Goal: Task Accomplishment & Management: Use online tool/utility

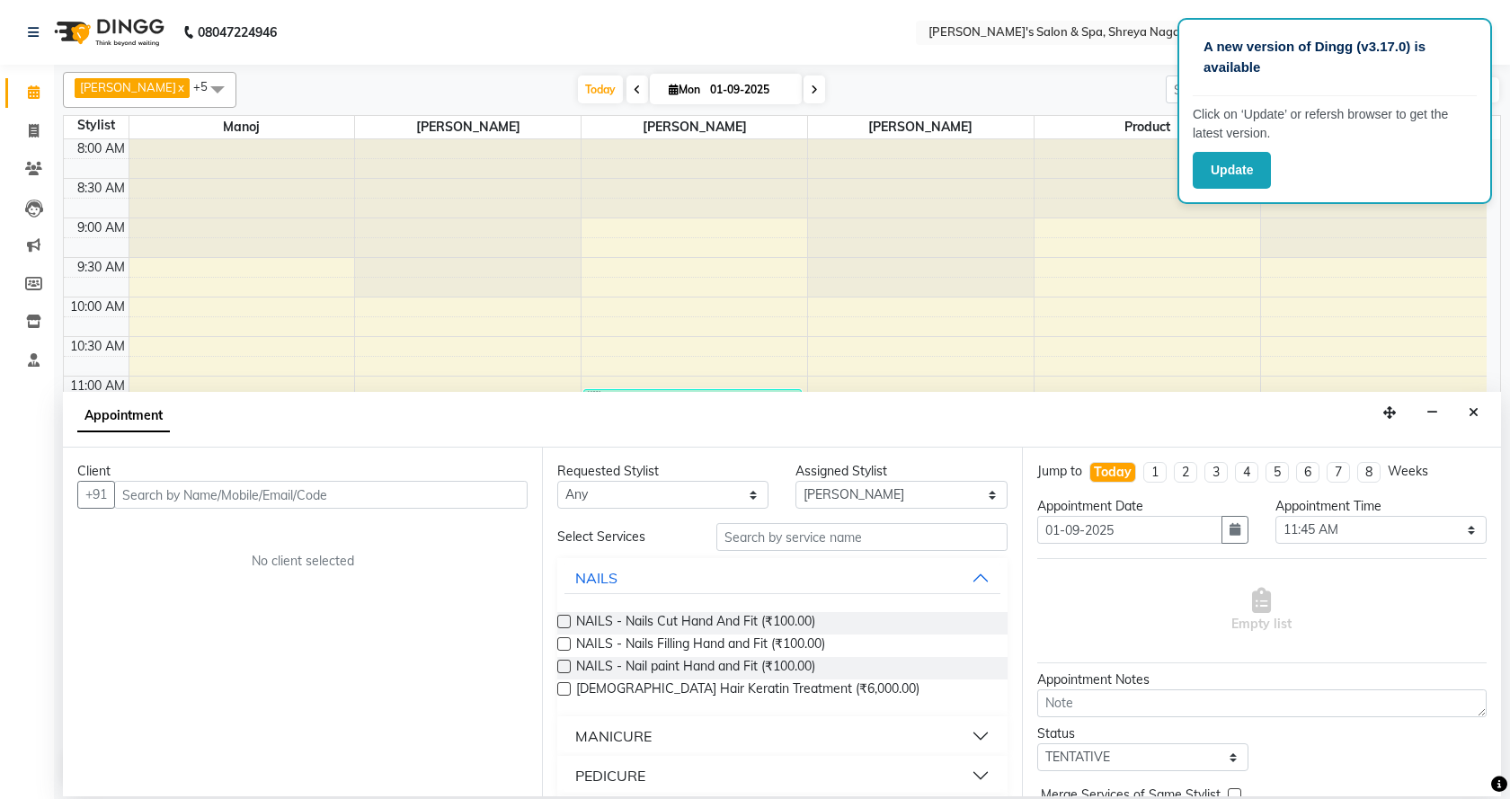
select select "67480"
select select "705"
select select "tentative"
click at [298, 715] on div "Client +91 No client selected" at bounding box center [302, 622] width 479 height 349
click at [1468, 411] on button "Close" at bounding box center [1474, 413] width 26 height 28
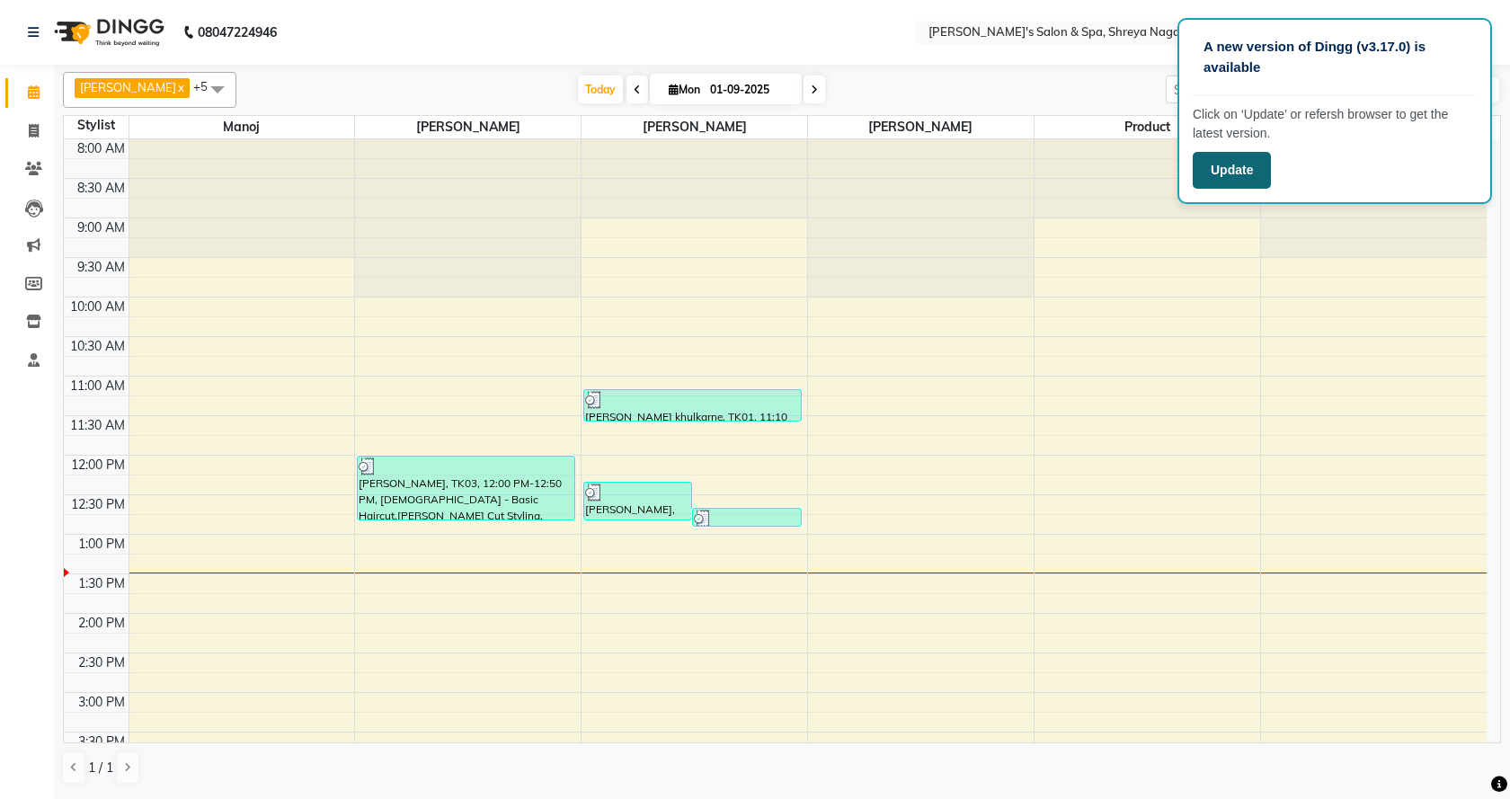
click at [1236, 174] on button "Update" at bounding box center [1232, 170] width 78 height 37
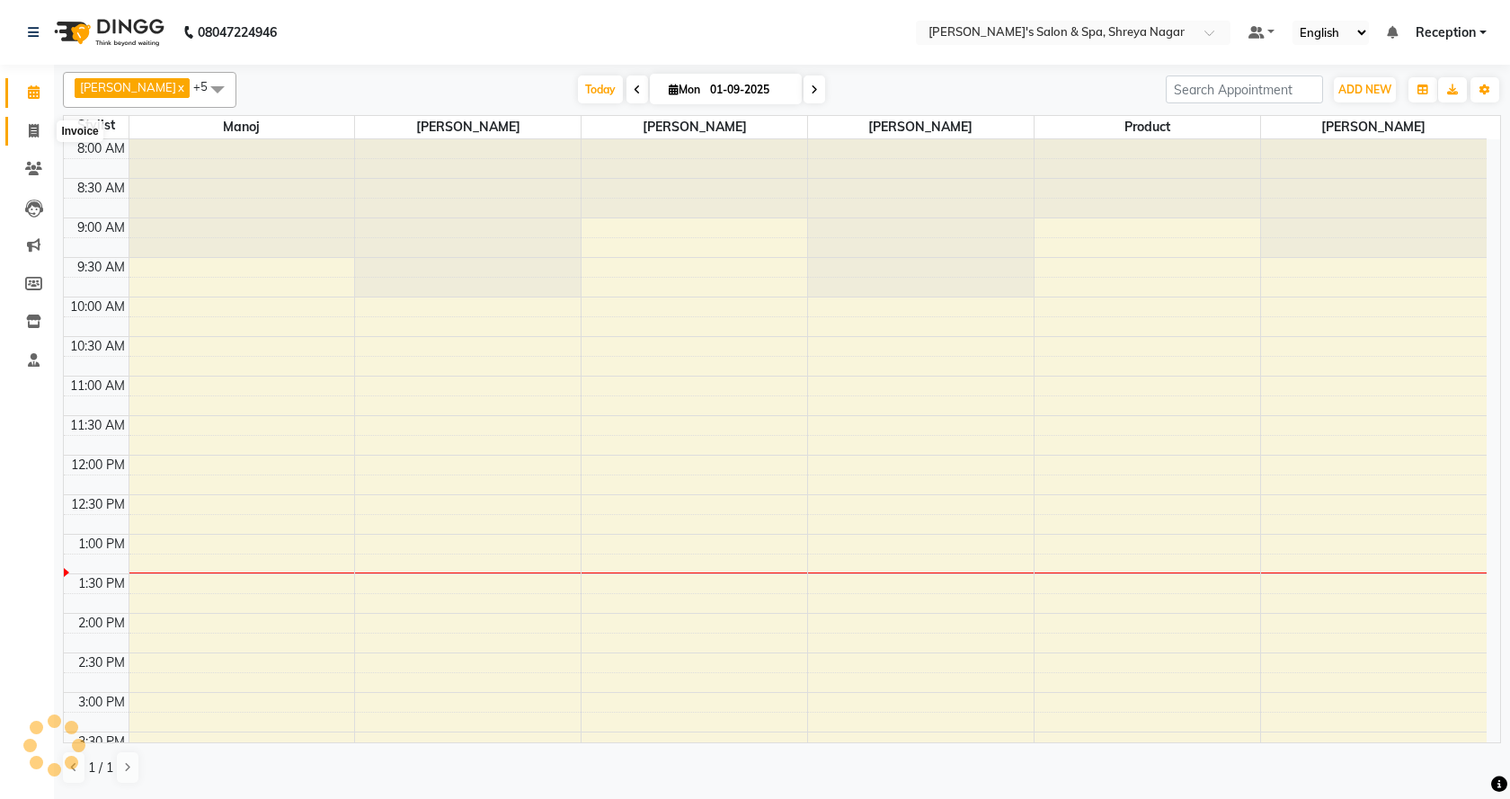
click at [35, 133] on icon at bounding box center [34, 130] width 10 height 13
select select "service"
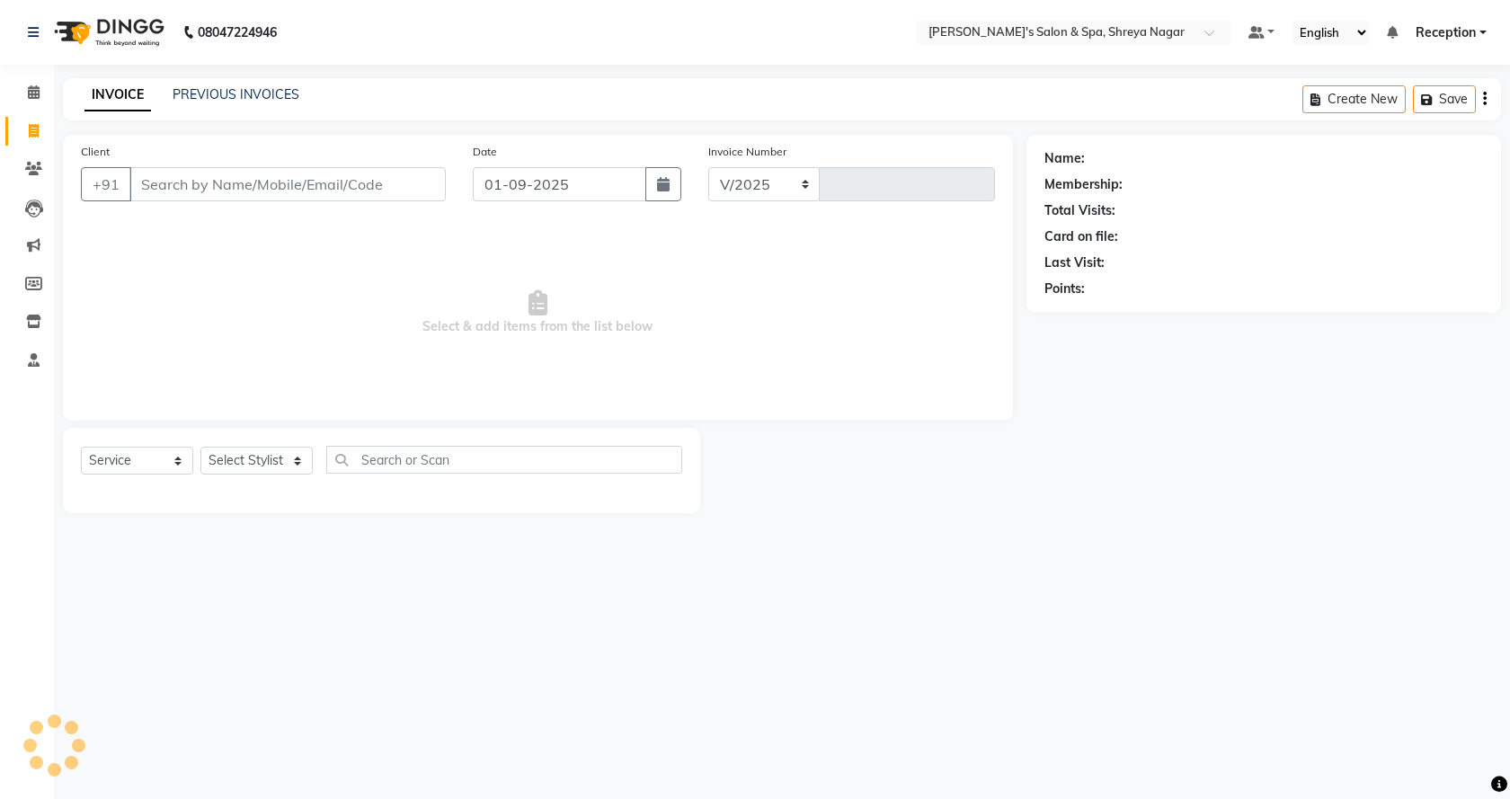
select select "7591"
type input "2751"
click at [366, 191] on input "Client" at bounding box center [287, 184] width 316 height 34
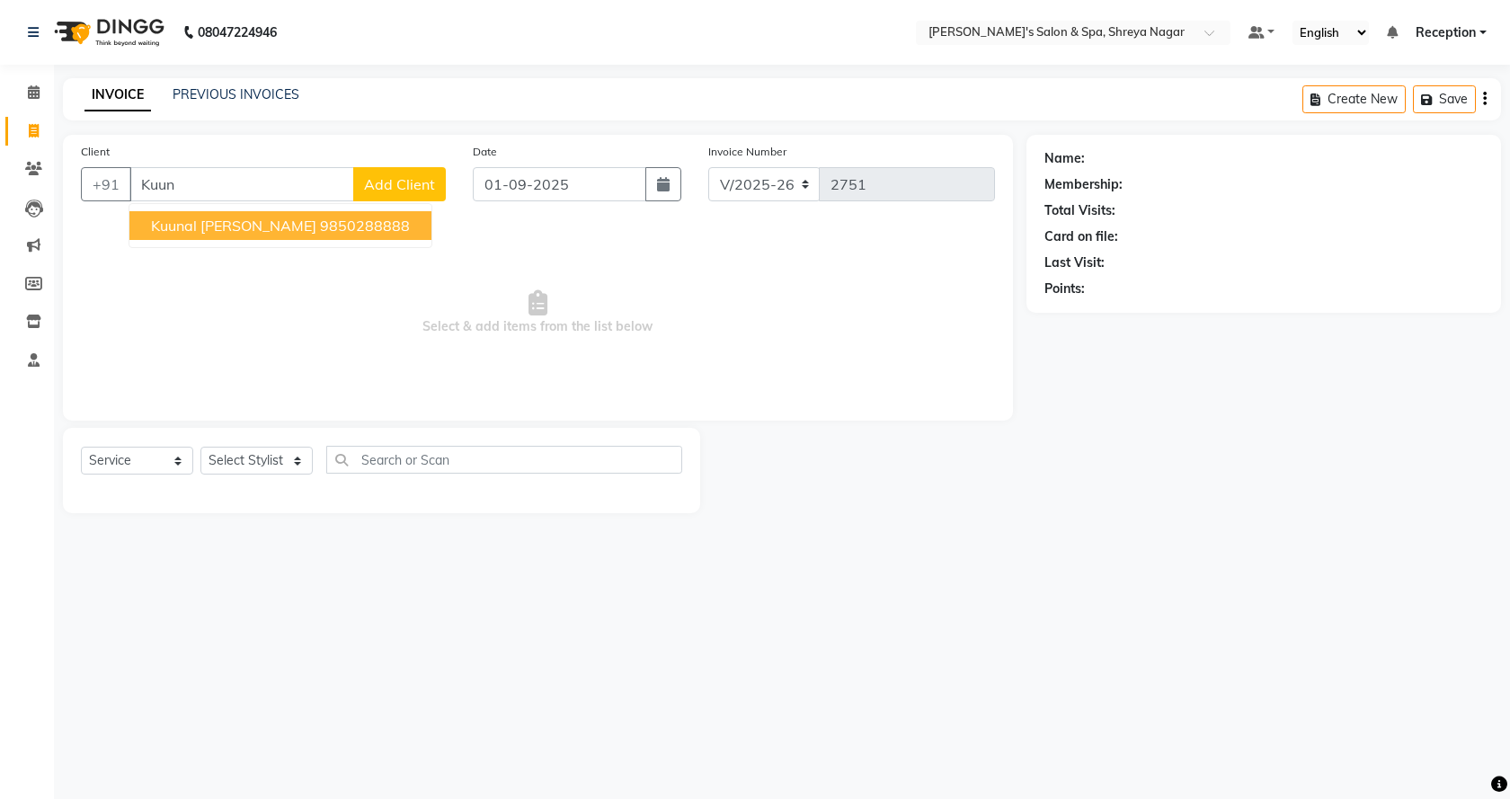
click at [339, 232] on ngb-highlight "9850288888" at bounding box center [365, 226] width 90 height 18
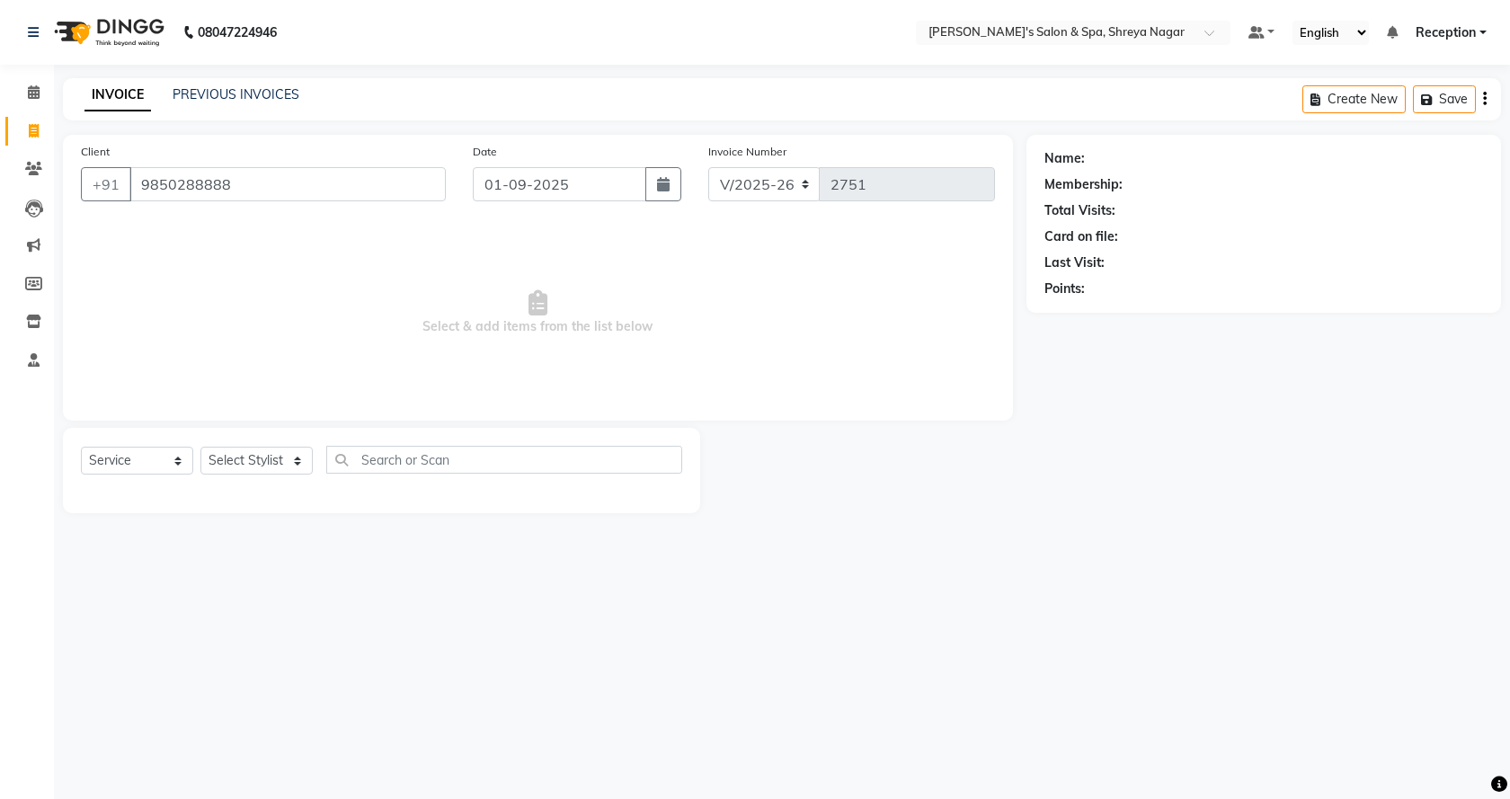
type input "9850288888"
select select "1: Object"
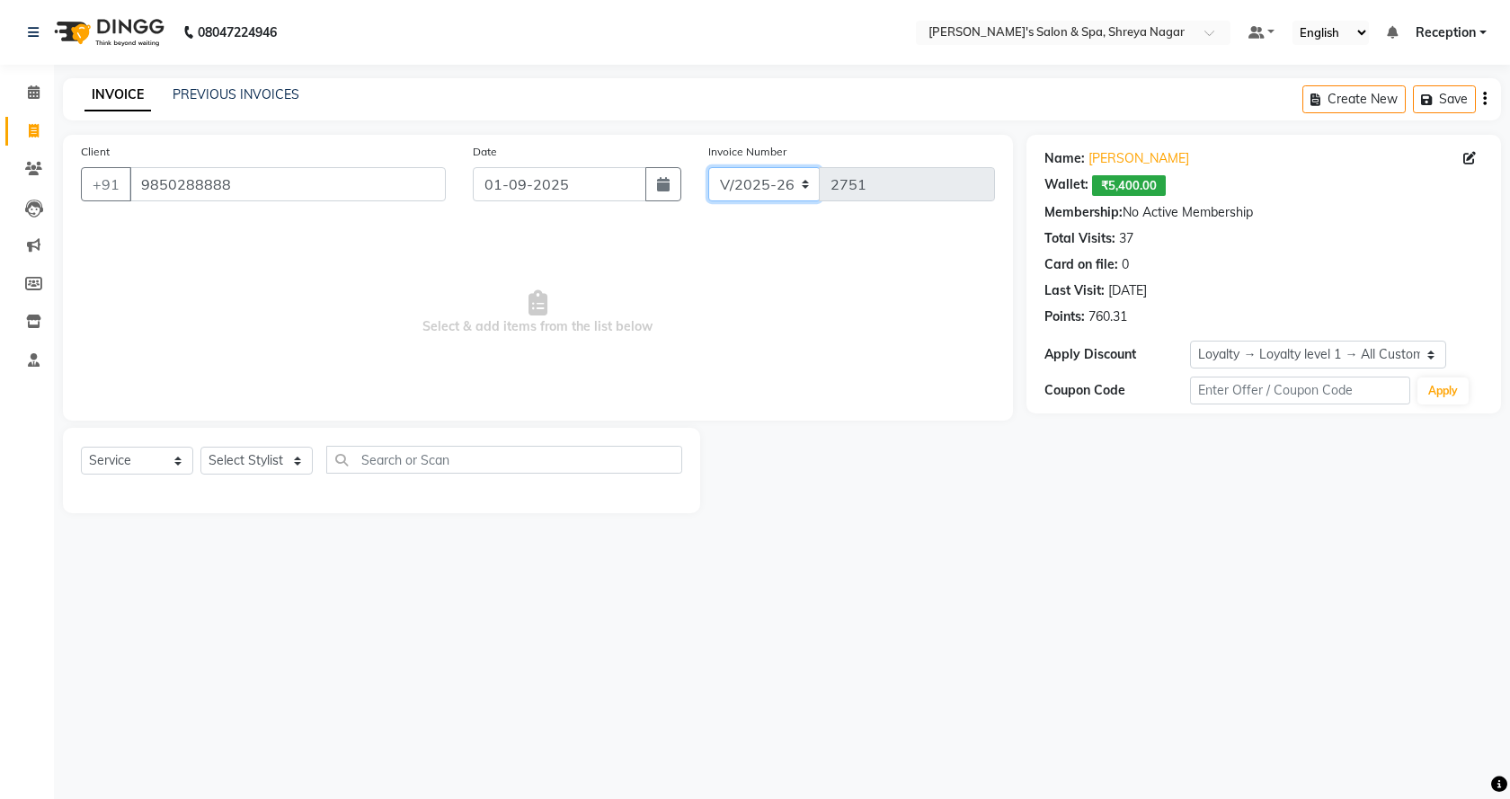
drag, startPoint x: 715, startPoint y: 197, endPoint x: 705, endPoint y: 198, distance: 9.9
click at [715, 197] on select "V/2025 V/2025-26" at bounding box center [764, 184] width 112 height 34
click at [673, 191] on button "button" at bounding box center [663, 184] width 36 height 34
select select "9"
select select "2025"
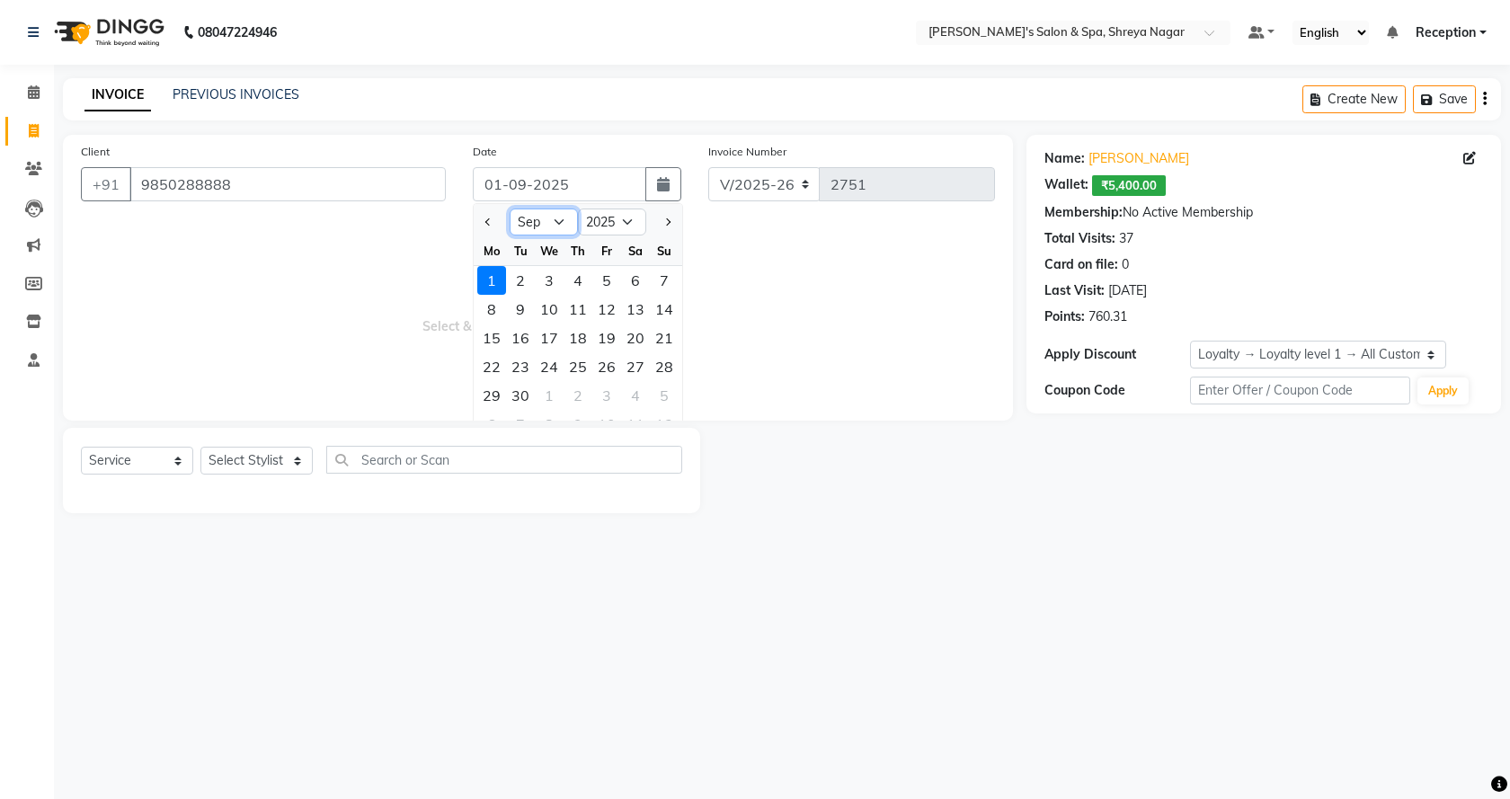
click at [536, 217] on select "Jan Feb Mar Apr May Jun Jul Aug Sep Oct Nov Dec" at bounding box center [544, 222] width 68 height 27
select select "8"
click at [510, 209] on select "Jan Feb Mar Apr May Jun Jul Aug Sep Oct Nov Dec" at bounding box center [544, 222] width 68 height 27
click at [501, 413] on div "1" at bounding box center [491, 424] width 29 height 29
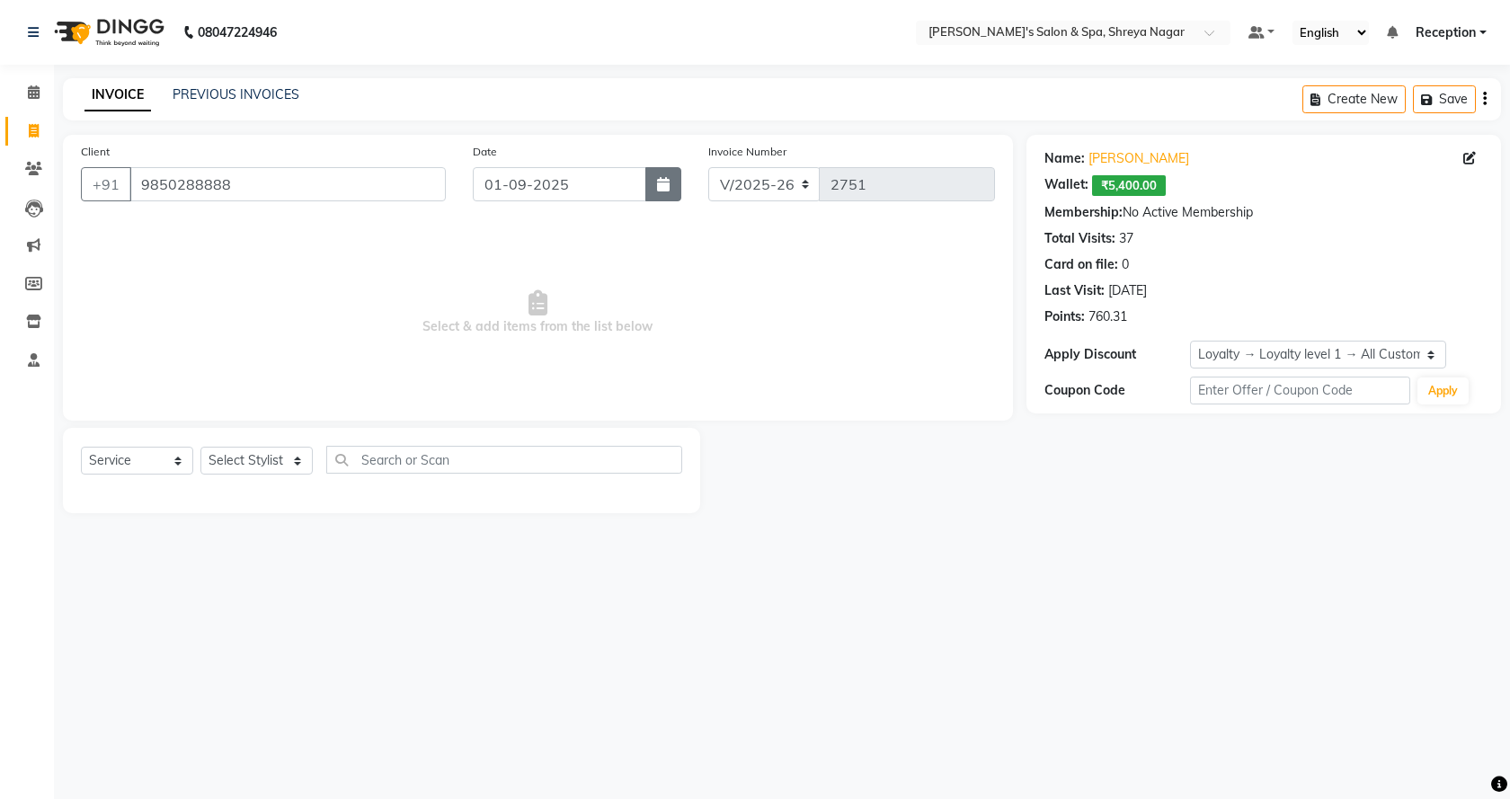
click at [672, 183] on button "button" at bounding box center [663, 184] width 36 height 34
select select "9"
select select "2025"
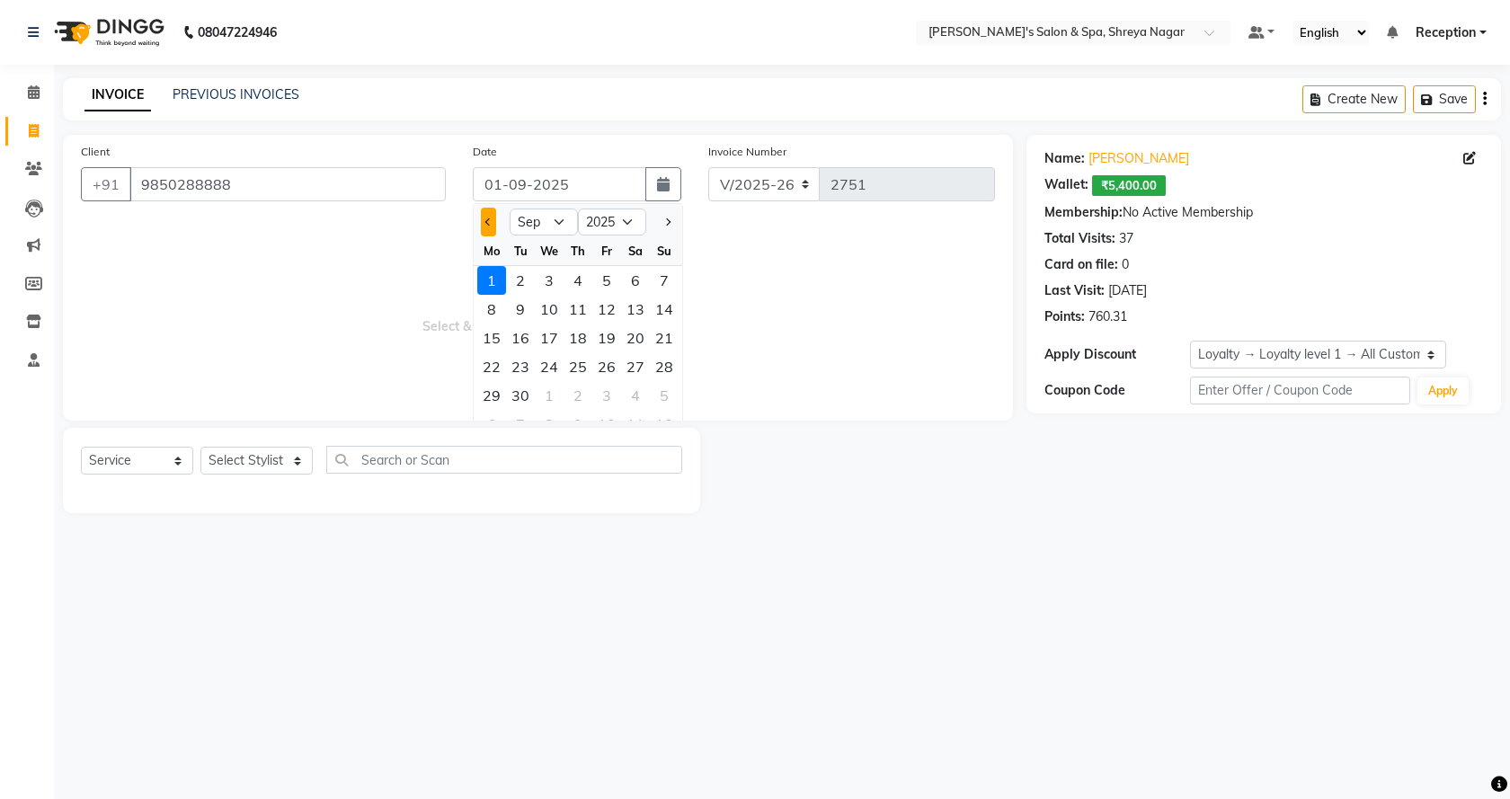
click at [488, 222] on span "Previous month" at bounding box center [488, 221] width 7 height 7
select select "8"
click at [654, 392] on div "31" at bounding box center [664, 395] width 29 height 29
type input "31-08-2025"
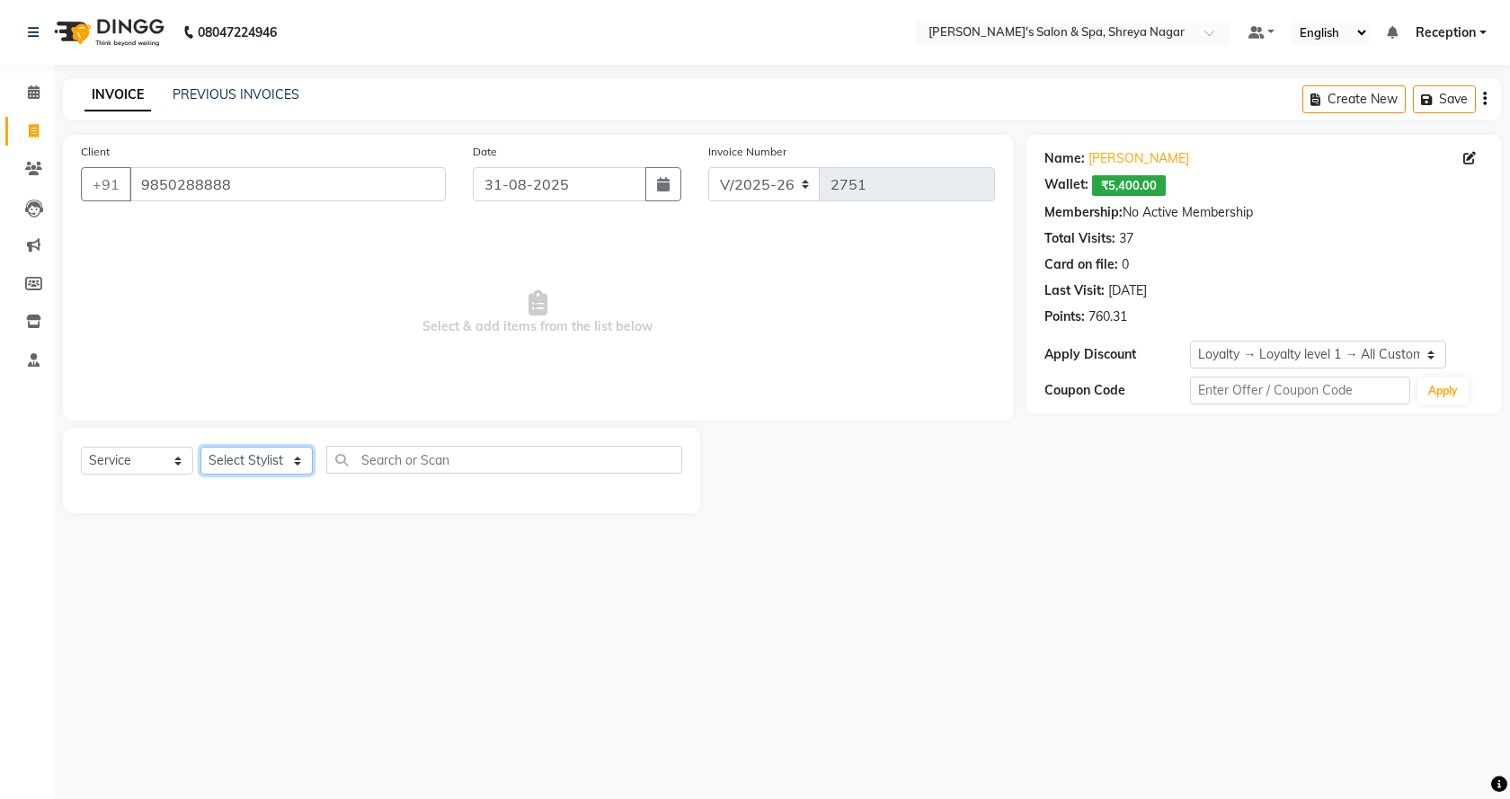
click at [279, 466] on select "Select Stylist Ali Aperna Manoj Prajwal Pratik Product Reception" at bounding box center [256, 461] width 112 height 28
select select "67482"
click at [200, 447] on select "Select Stylist Ali Aperna Manoj Prajwal Pratik Product Reception" at bounding box center [256, 461] width 112 height 28
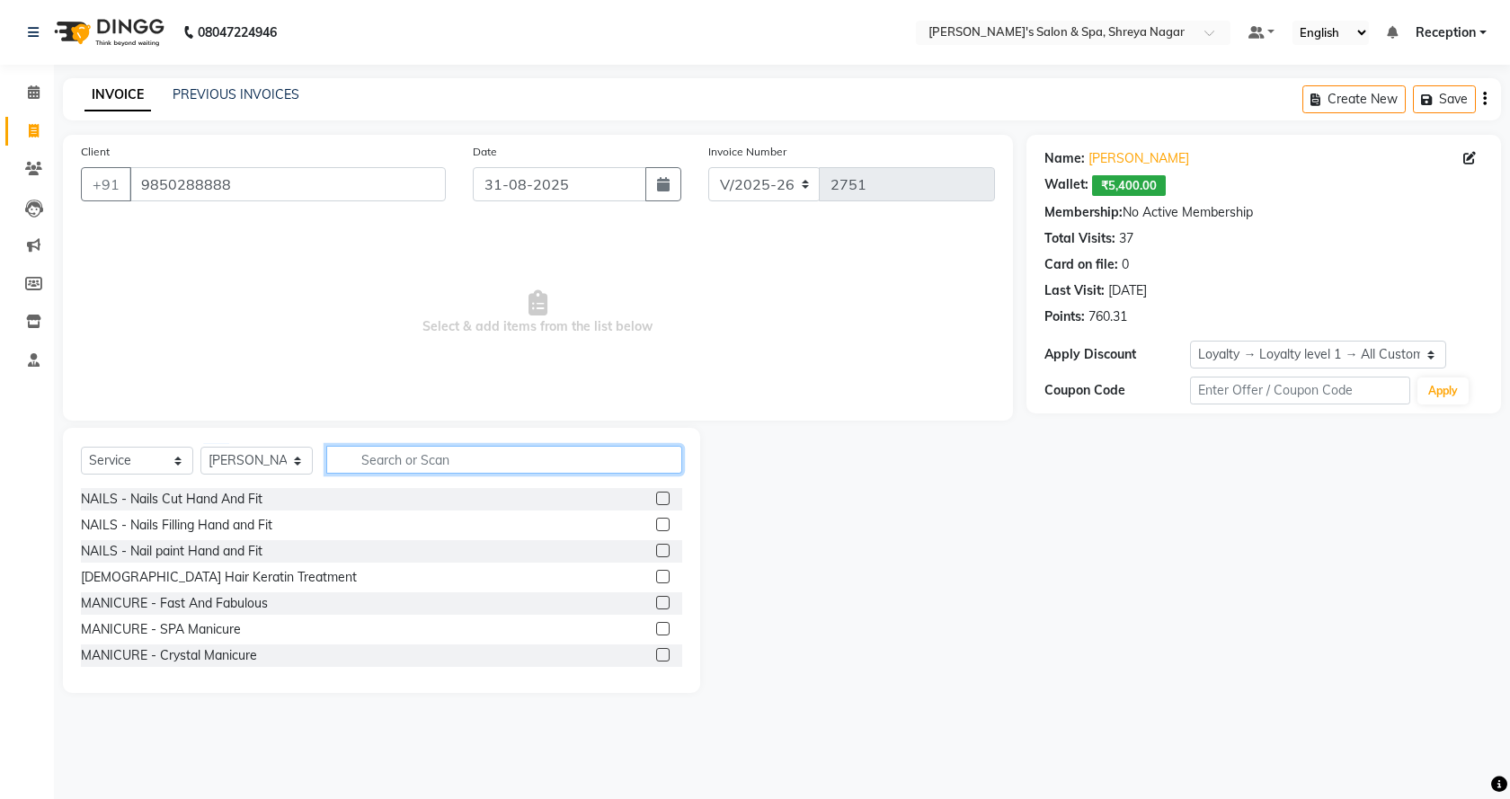
click at [484, 450] on input "text" at bounding box center [504, 460] width 356 height 28
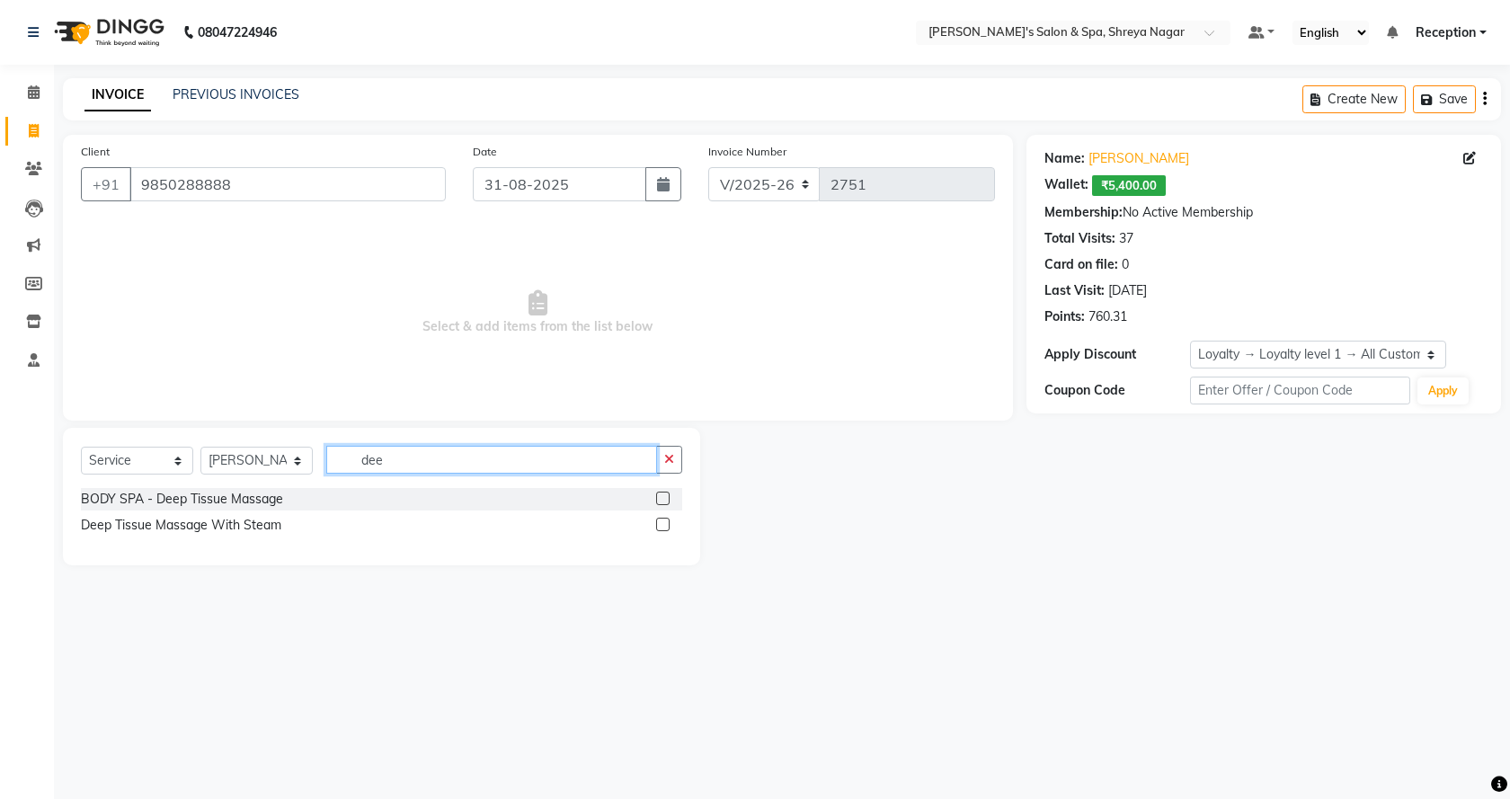
type input "dee"
click at [664, 496] on label at bounding box center [662, 498] width 13 height 13
click at [664, 496] on input "checkbox" at bounding box center [662, 499] width 12 height 12
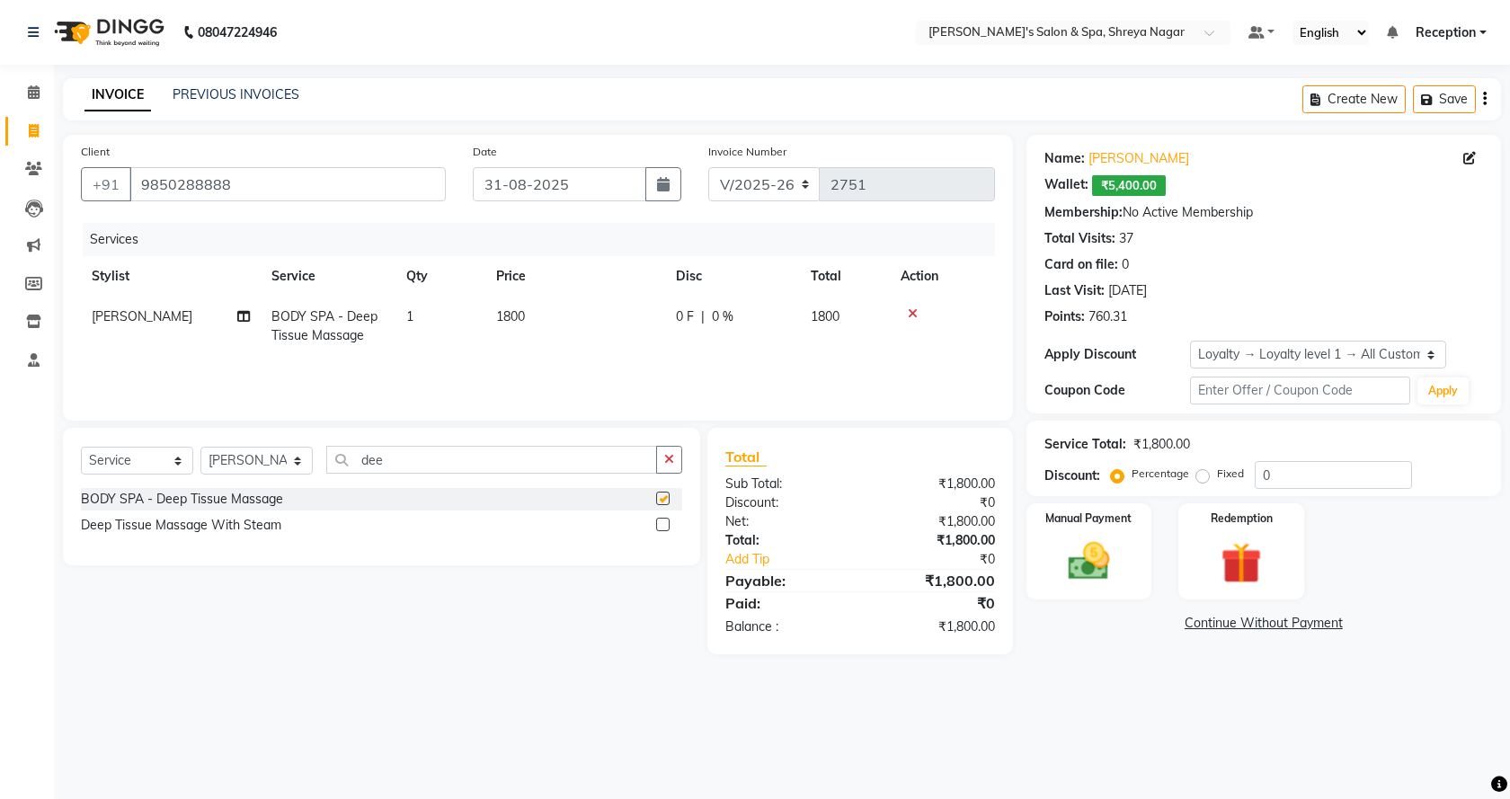
checkbox input "false"
click at [544, 305] on td "1800" at bounding box center [575, 326] width 180 height 59
select select "67482"
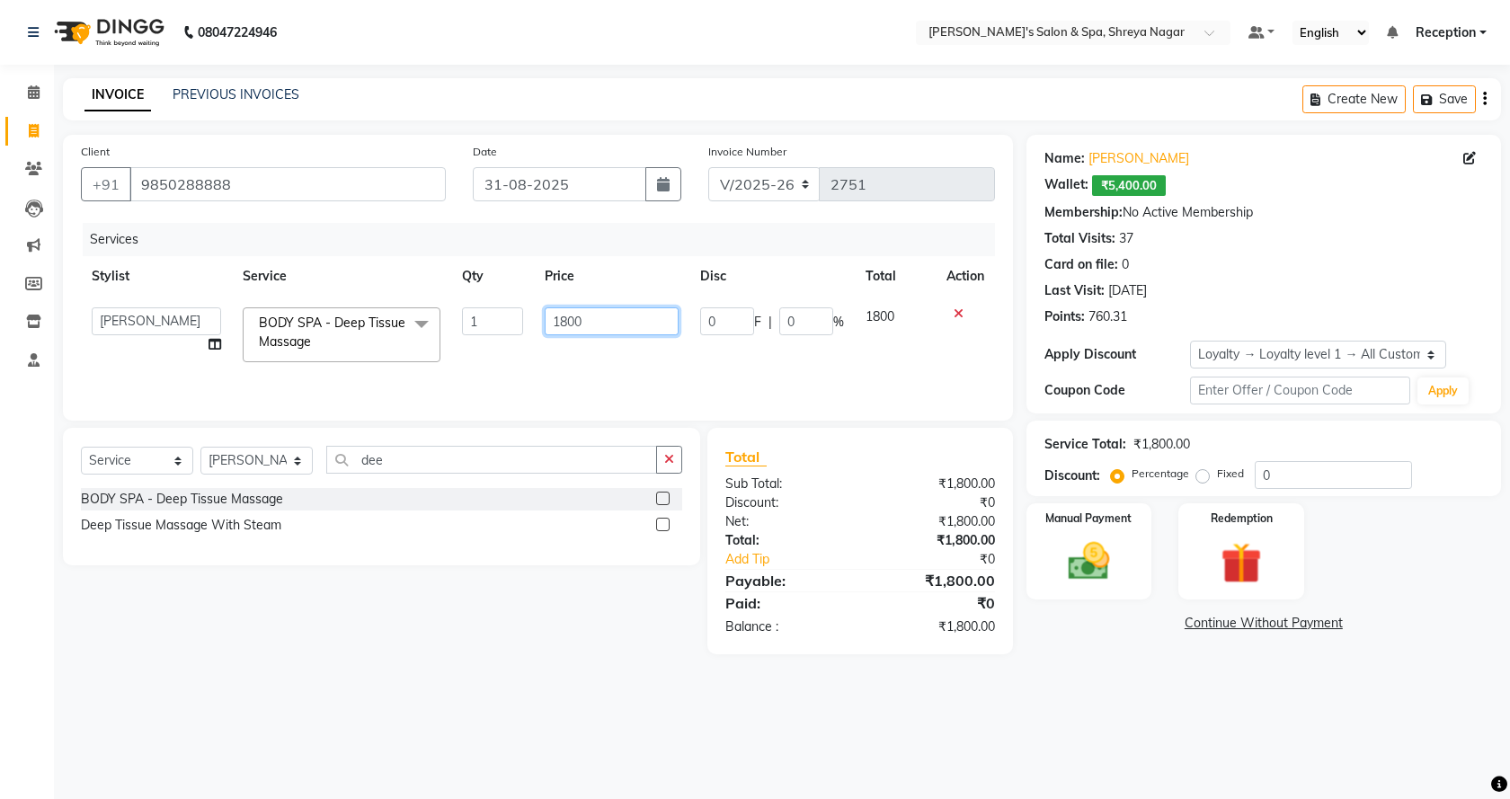
click at [573, 320] on input "1800" at bounding box center [611, 321] width 133 height 28
click at [585, 320] on input "1800" at bounding box center [611, 321] width 133 height 28
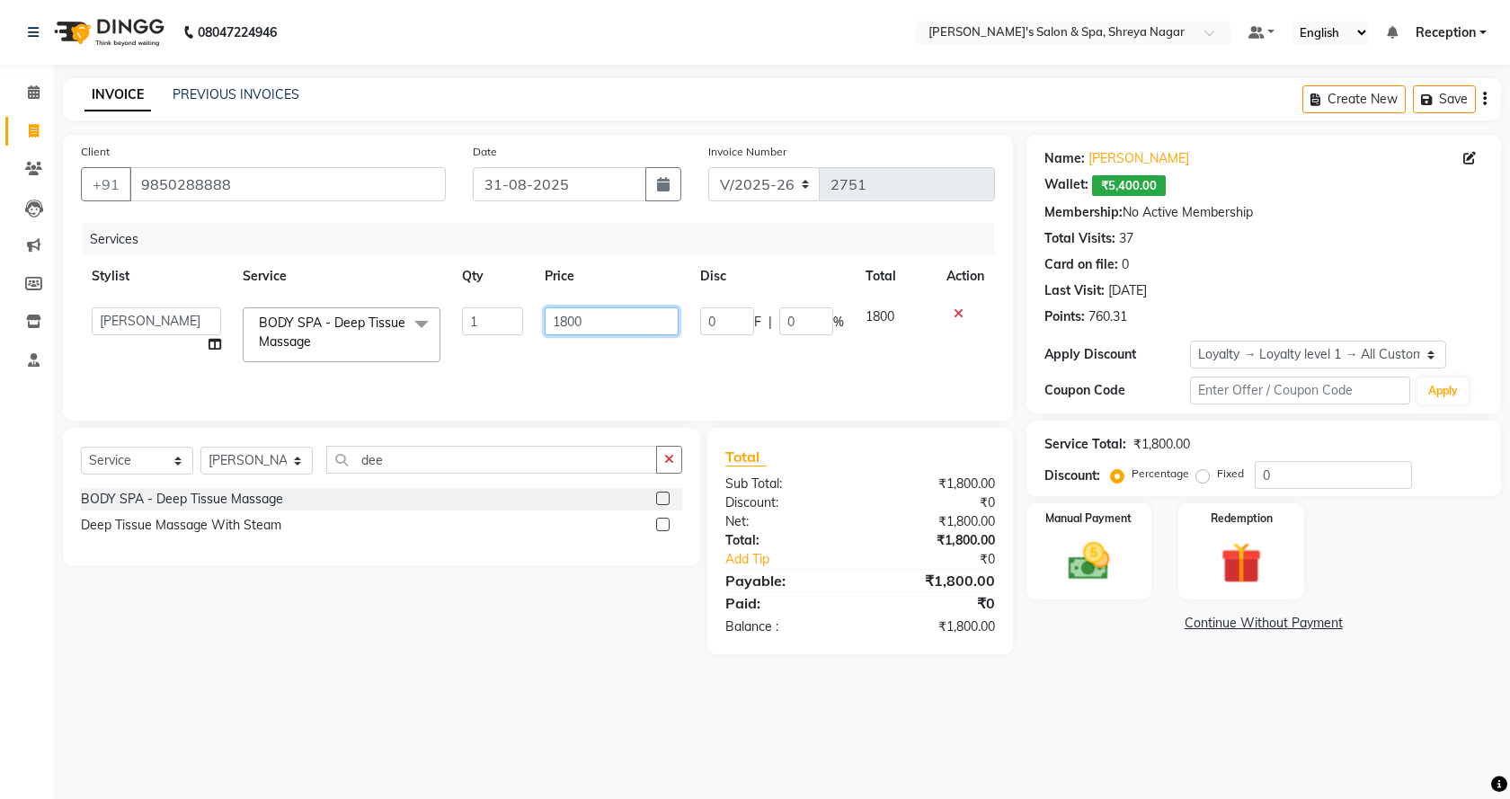
click at [585, 320] on input "1800" at bounding box center [611, 321] width 133 height 28
type input "2"
type input "2700"
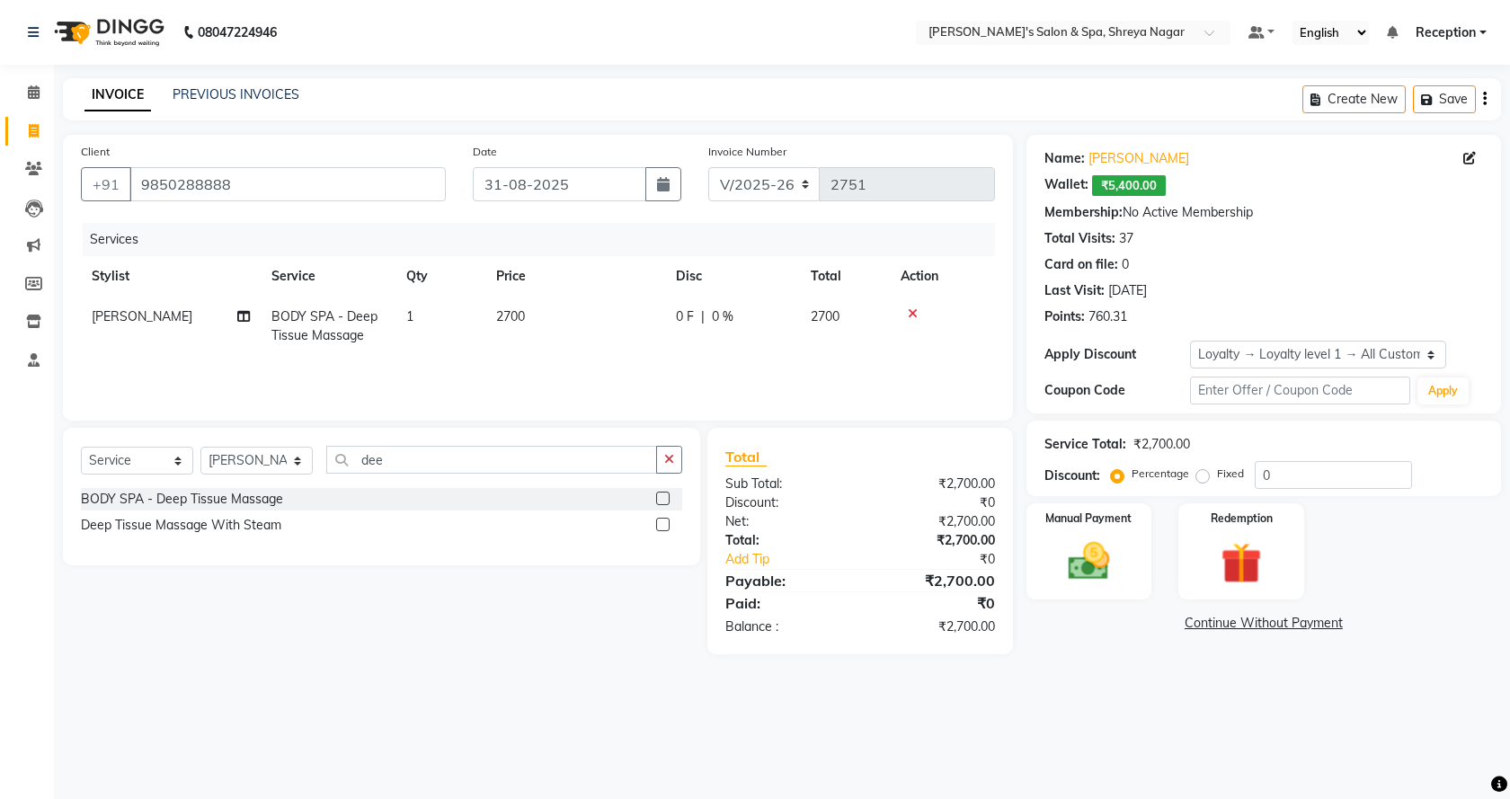
click at [440, 310] on td "1" at bounding box center [440, 326] width 90 height 59
select select "67482"
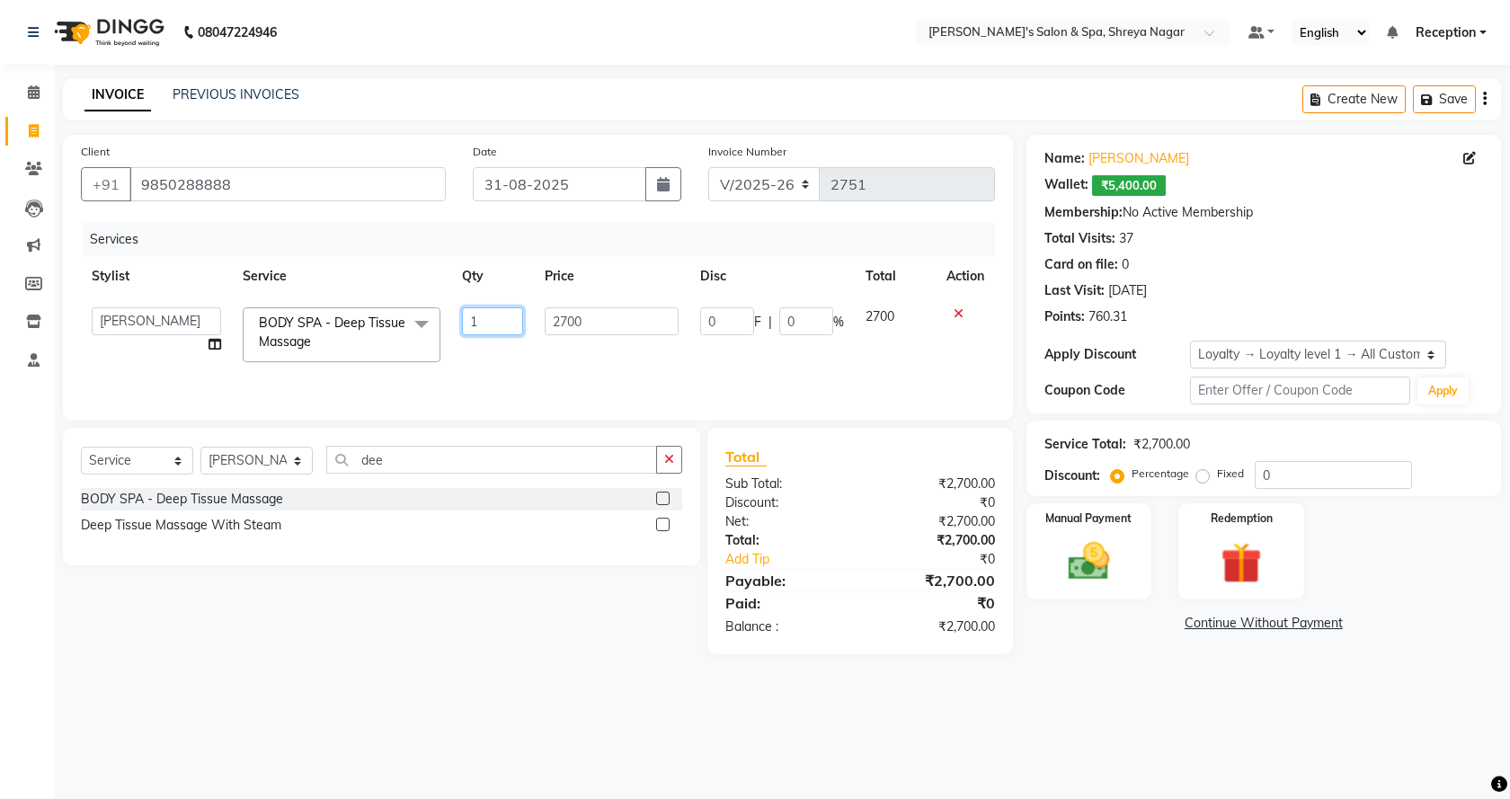
click at [466, 310] on input "1" at bounding box center [493, 321] width 62 height 28
click at [480, 314] on input "1" at bounding box center [493, 321] width 62 height 28
type input "2"
click at [1143, 715] on div "08047224946 Select Location × Pratik's Salon & Spa, Shreya Nagar Default Panel …" at bounding box center [755, 399] width 1510 height 799
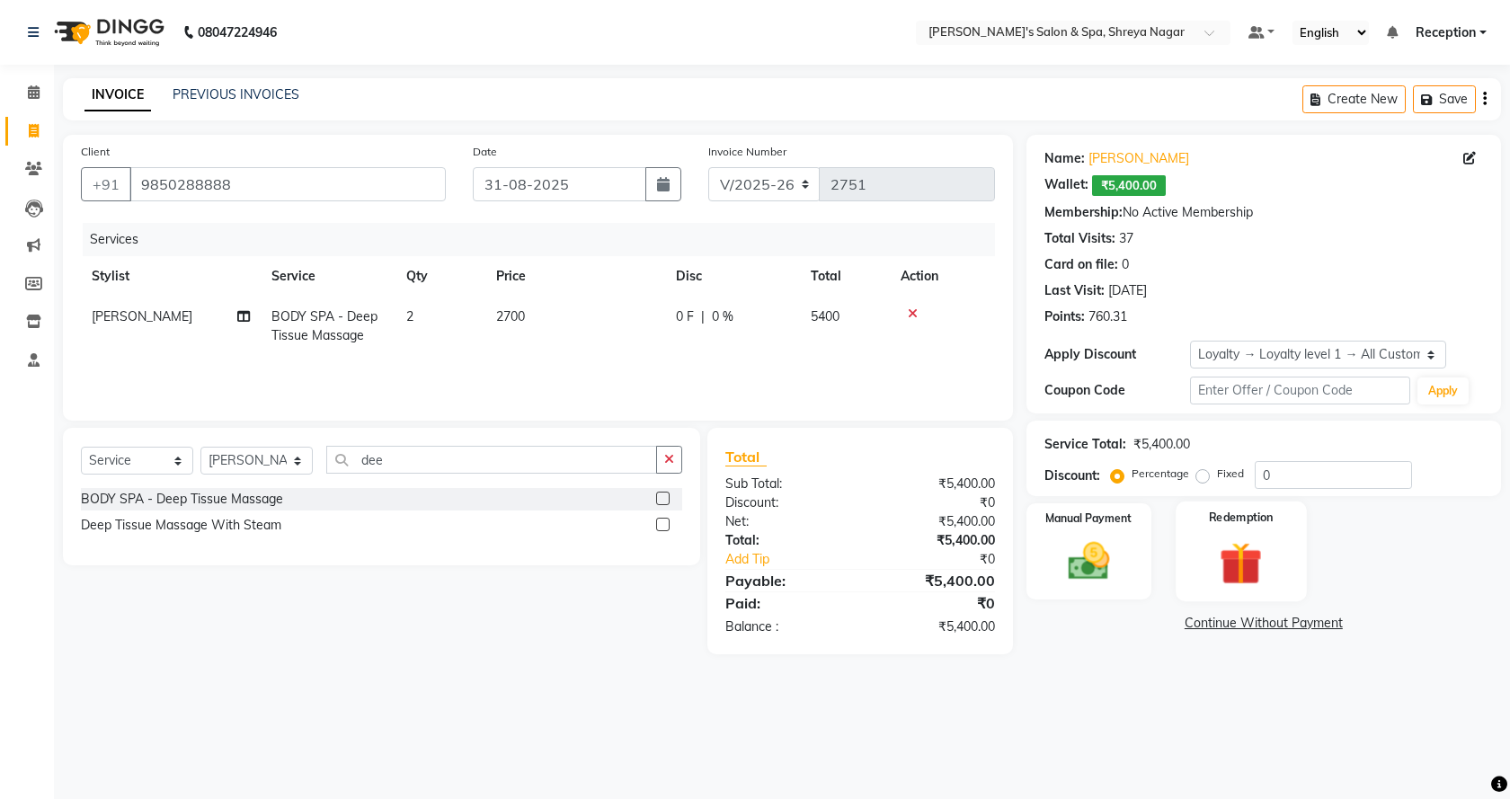
click at [1264, 577] on img at bounding box center [1241, 563] width 70 height 53
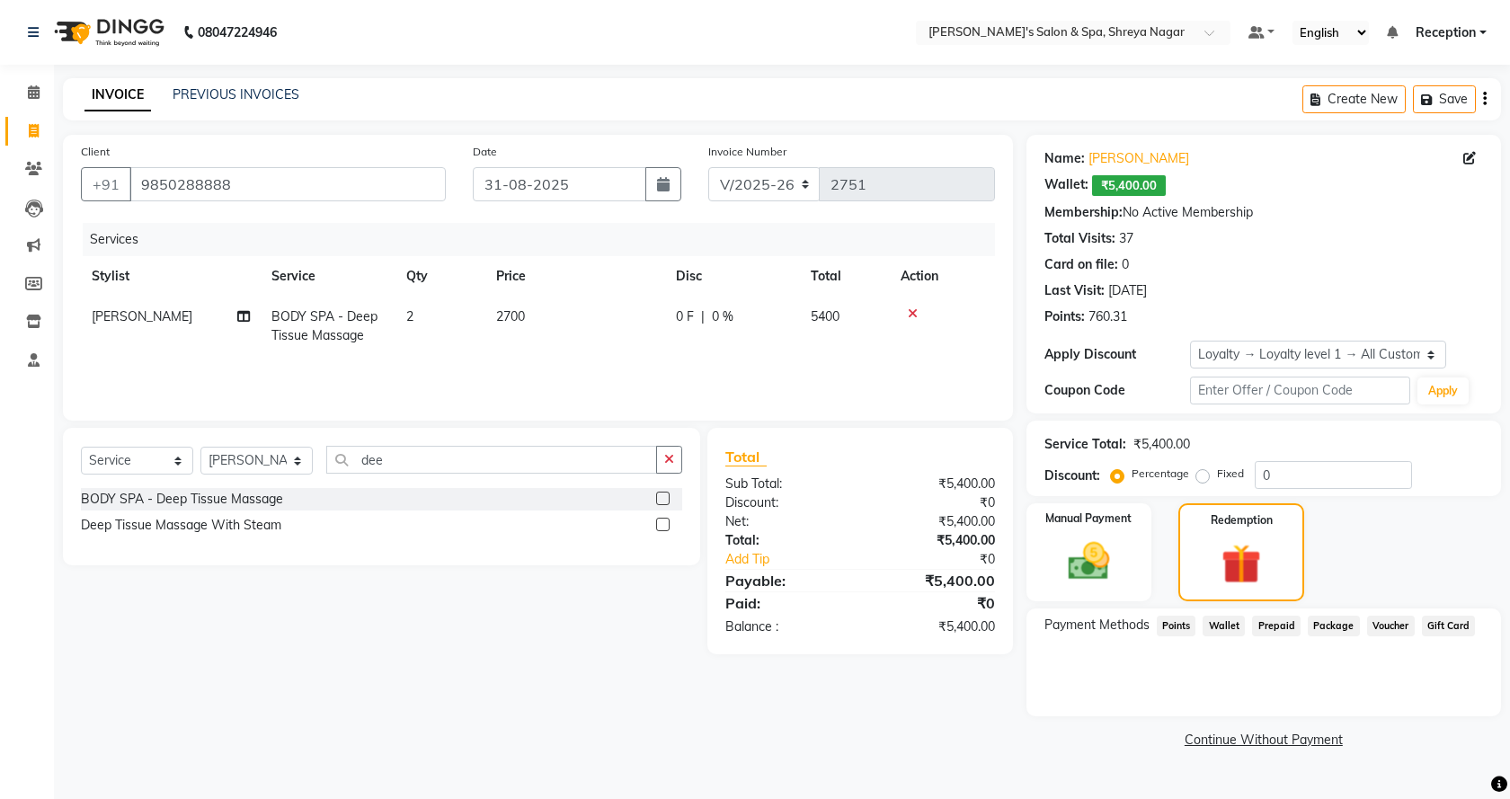
click at [1248, 623] on div "Prepaid" at bounding box center [1273, 628] width 56 height 24
click at [1239, 624] on span "Wallet" at bounding box center [1224, 626] width 42 height 21
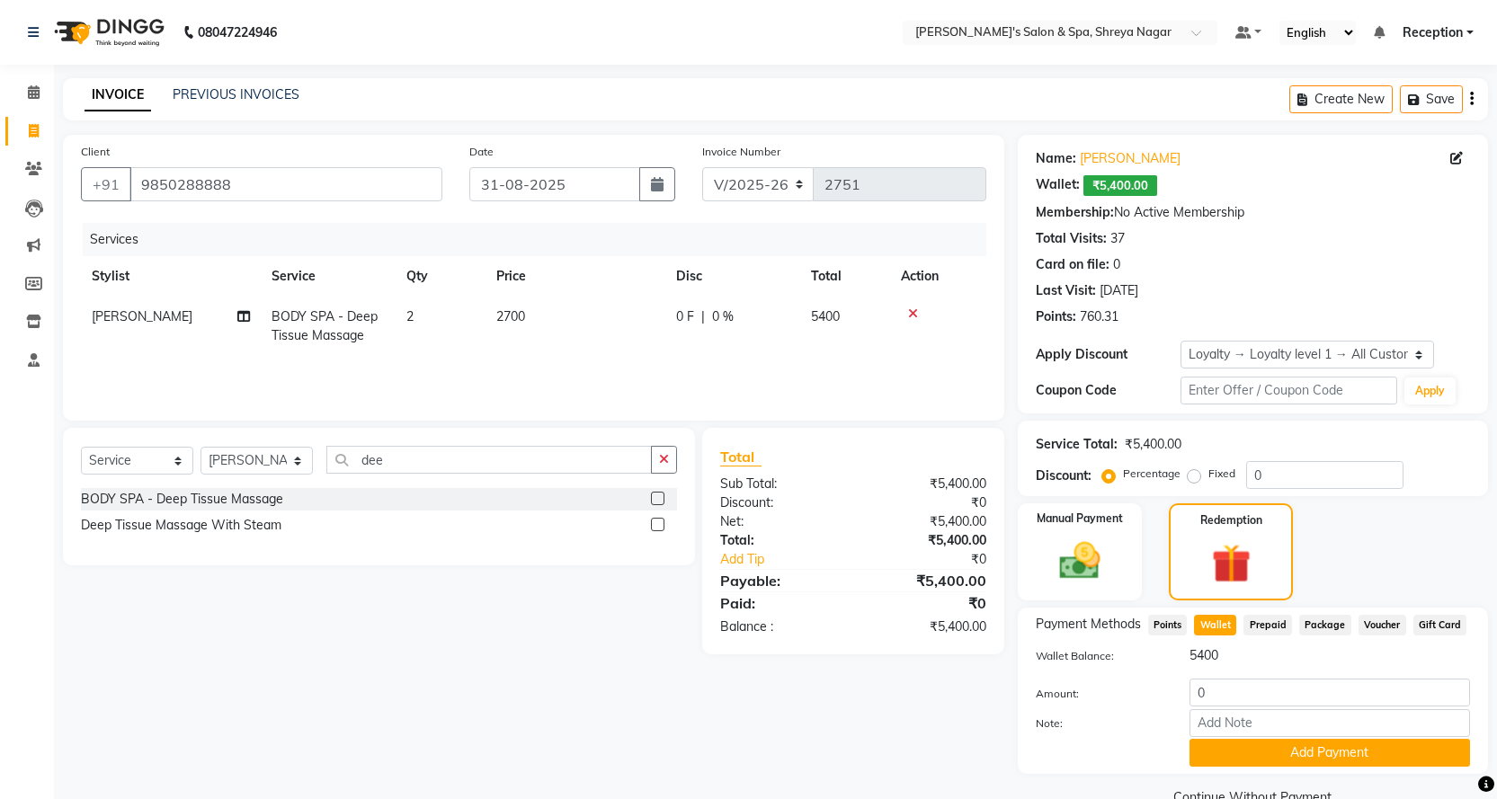
click at [1190, 672] on div "Wallet Balance: 5400 Amount: 0 Note: Add Payment" at bounding box center [1252, 706] width 434 height 120
click at [1249, 688] on input "0" at bounding box center [1329, 693] width 280 height 28
type input "0"
type input "5400"
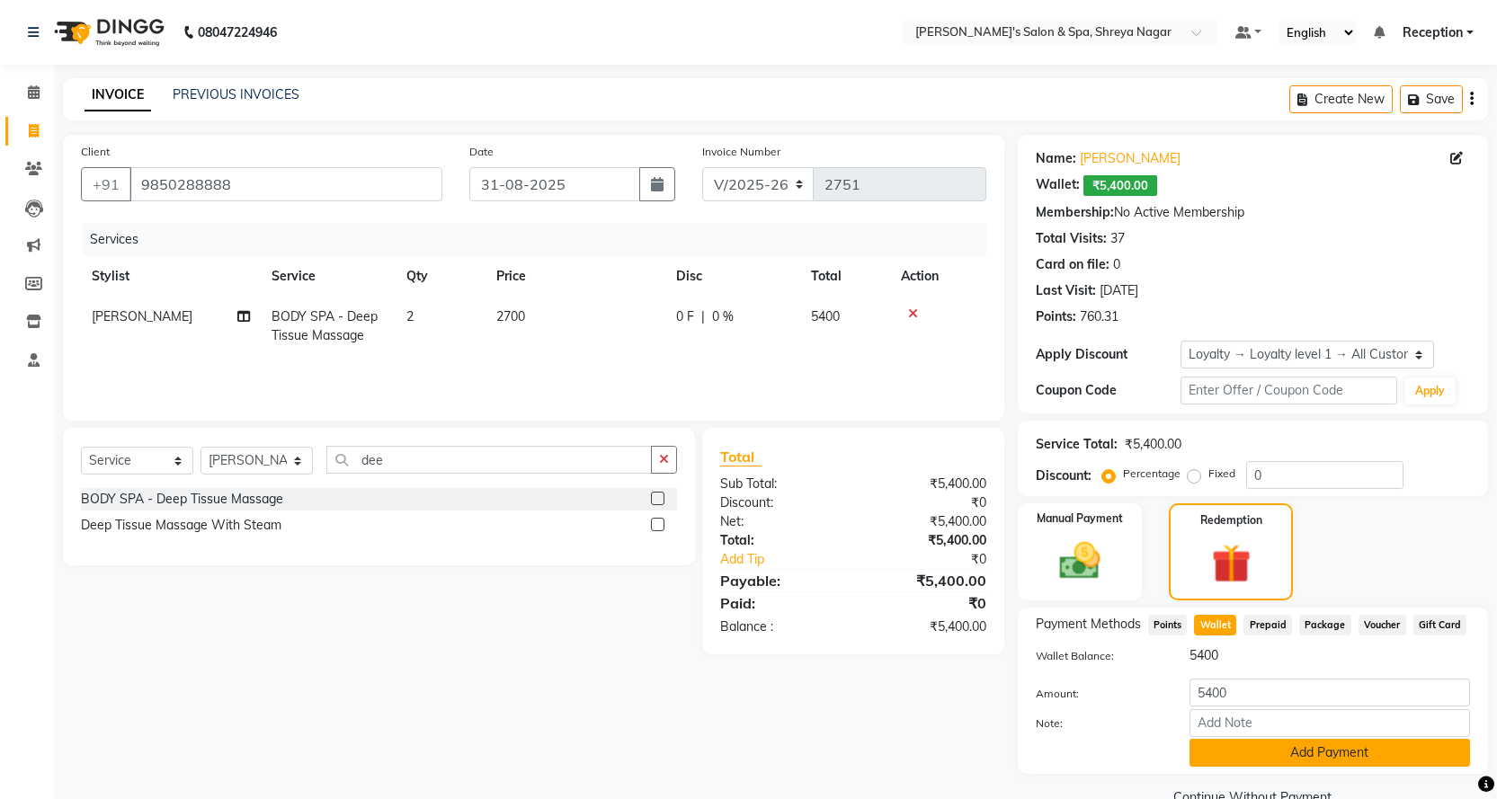
click at [1303, 750] on button "Add Payment" at bounding box center [1329, 753] width 280 height 28
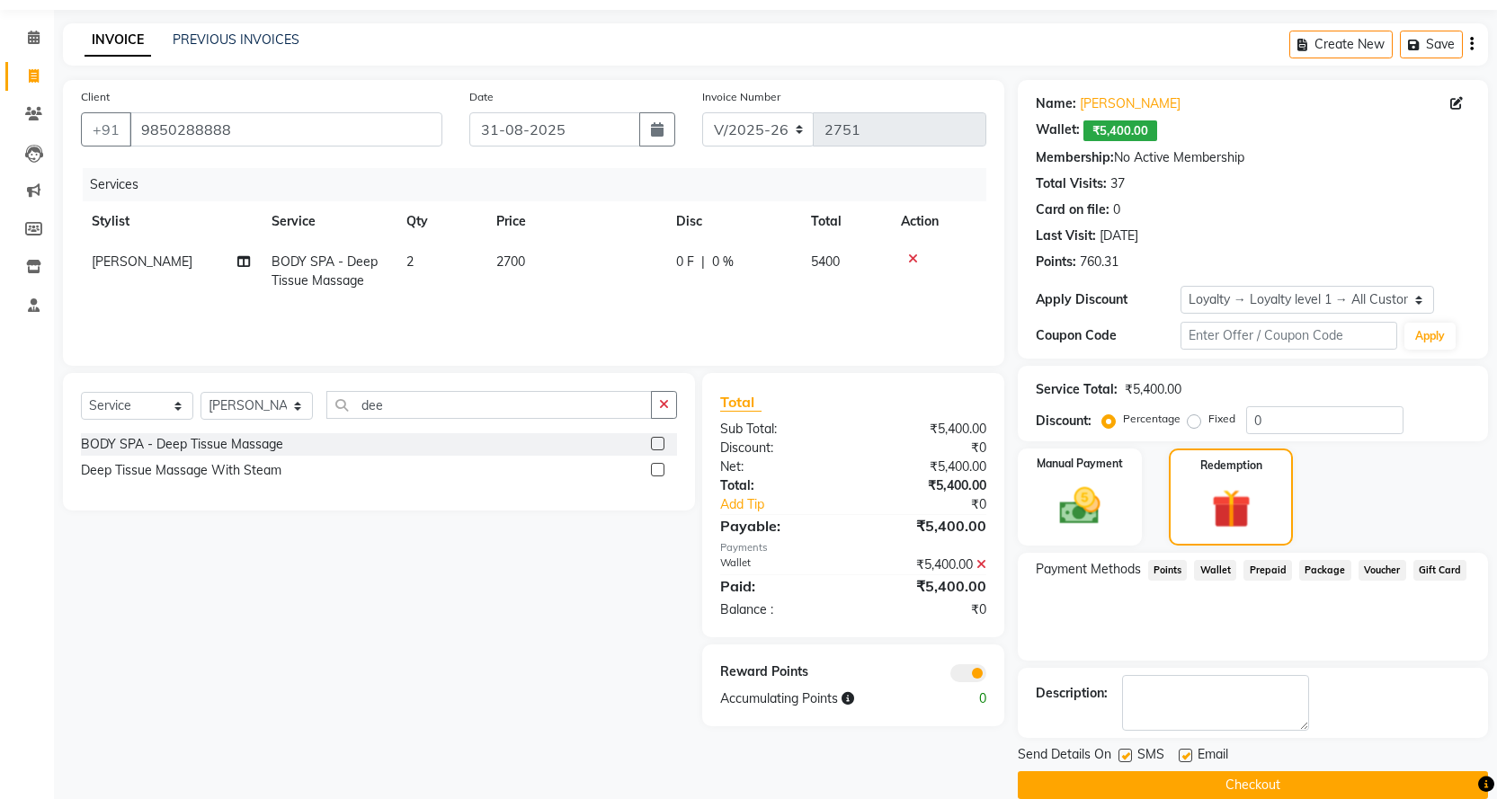
scroll to position [82, 0]
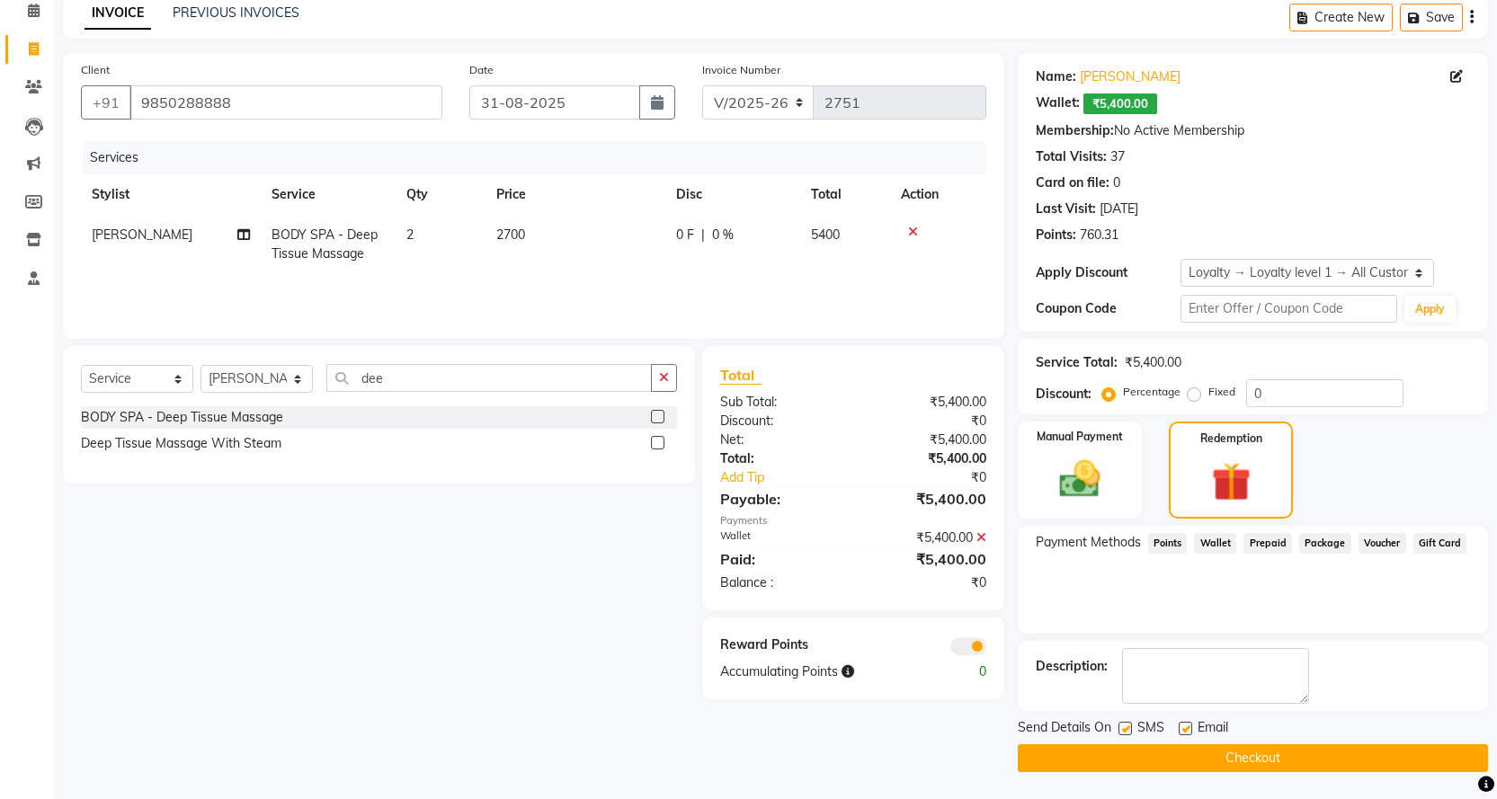
click at [1219, 758] on button "Checkout" at bounding box center [1252, 758] width 470 height 28
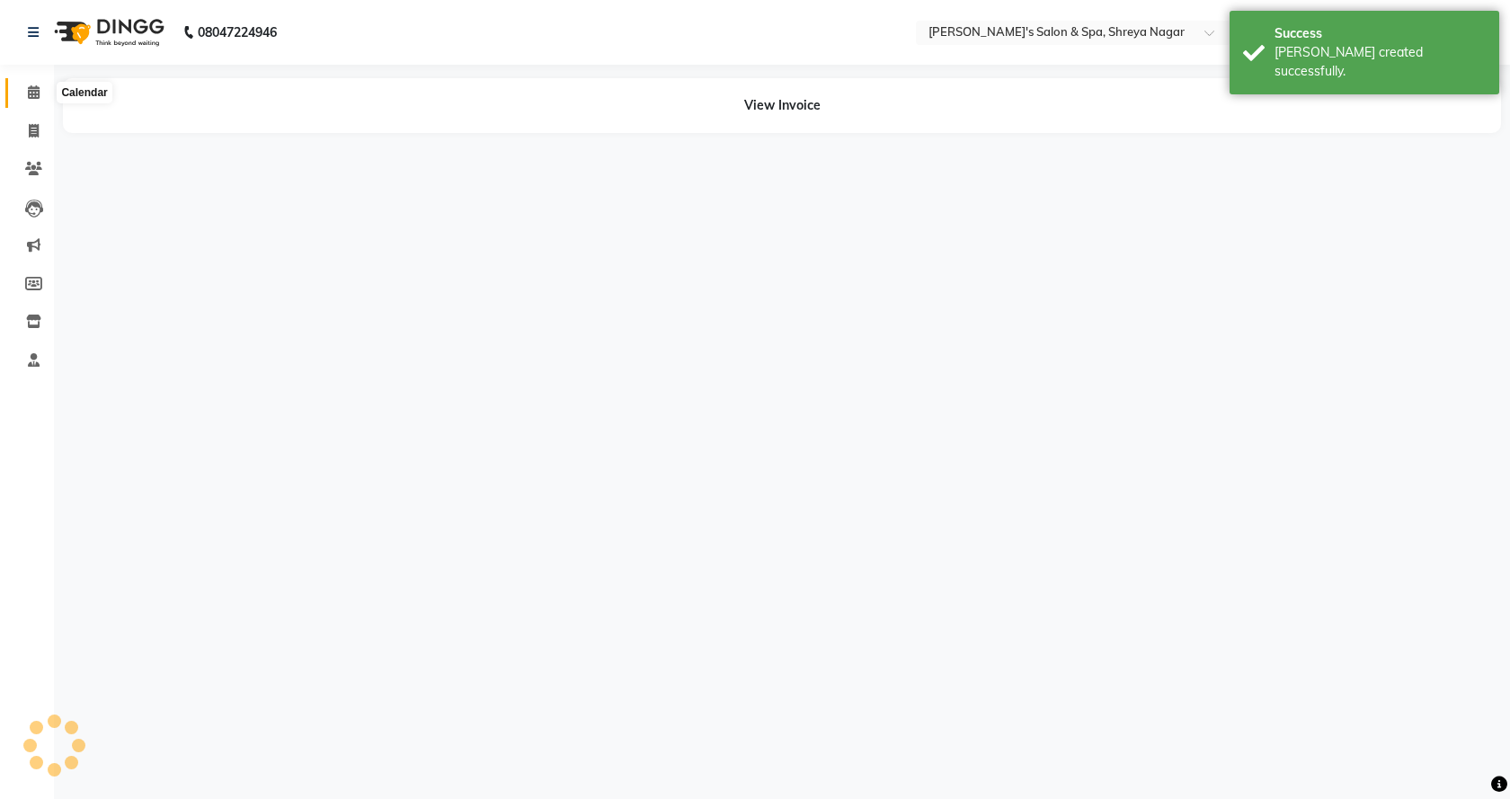
click at [42, 99] on span at bounding box center [33, 93] width 31 height 21
